Goal: Navigation & Orientation: Understand site structure

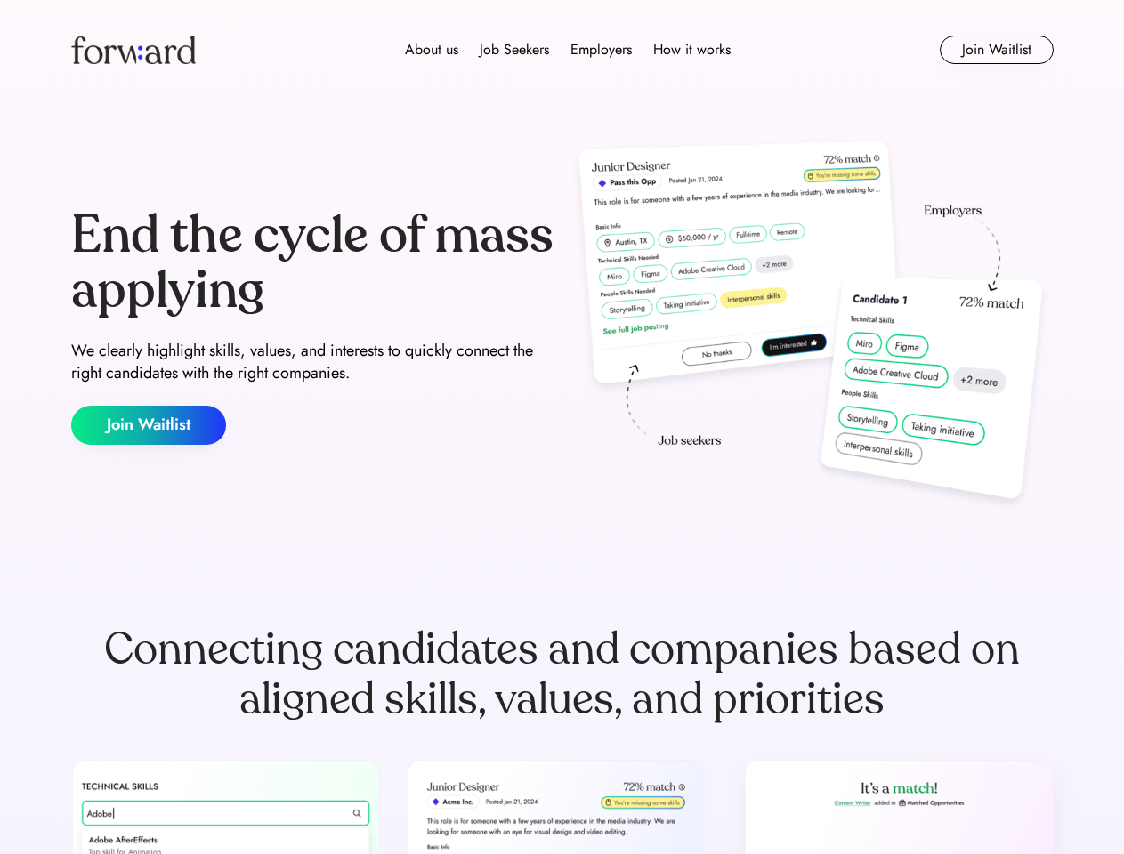
click at [561, 427] on div "End the cycle of mass applying We clearly highlight skills, values, and interes…" at bounding box center [562, 326] width 982 height 383
click at [562, 50] on div "About us Job Seekers Employers How it works" at bounding box center [567, 49] width 701 height 21
click at [133, 50] on img at bounding box center [133, 50] width 125 height 28
click at [568, 50] on div "About us Job Seekers Employers How it works" at bounding box center [567, 49] width 701 height 21
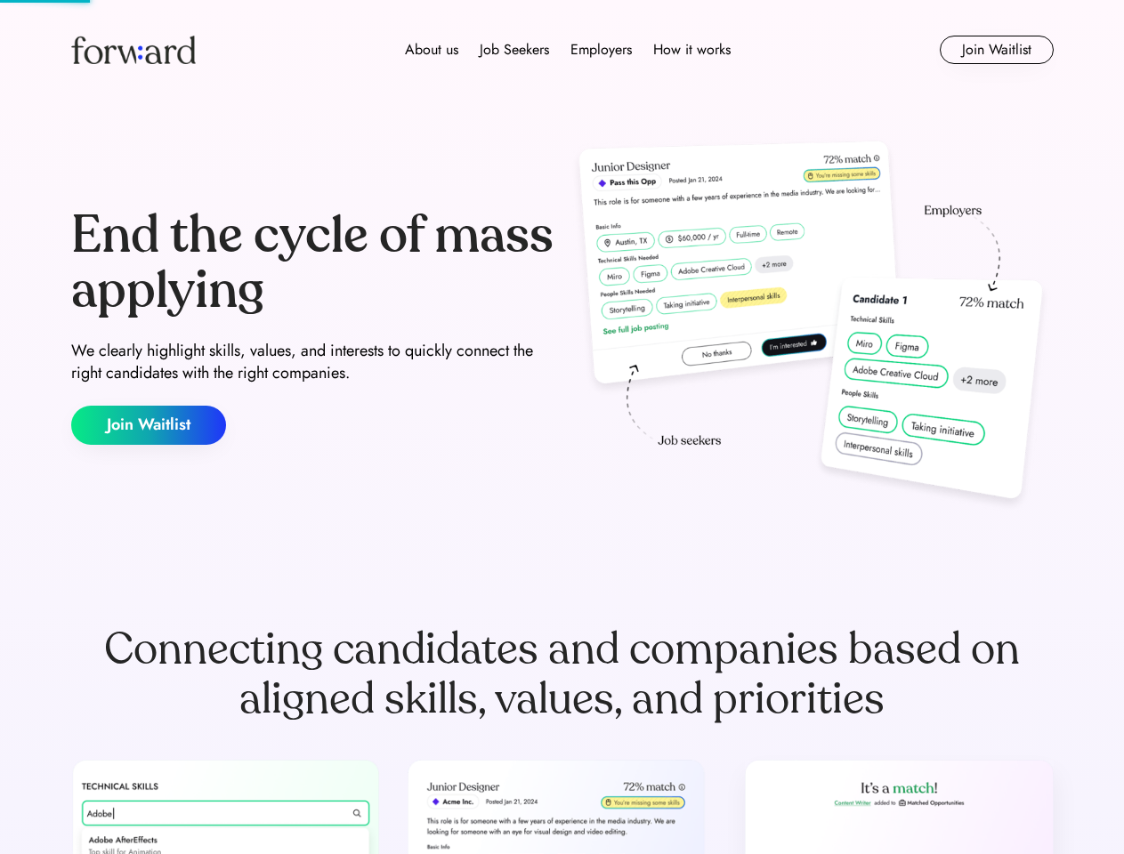
click at [432, 50] on div "About us" at bounding box center [431, 49] width 53 height 21
click at [514, 50] on div "Job Seekers" at bounding box center [514, 49] width 69 height 21
click at [601, 50] on div "Employers" at bounding box center [600, 49] width 61 height 21
click at [690, 50] on div "How it works" at bounding box center [691, 49] width 77 height 21
click at [996, 50] on button "Join Waitlist" at bounding box center [997, 50] width 114 height 28
